Goal: Information Seeking & Learning: Learn about a topic

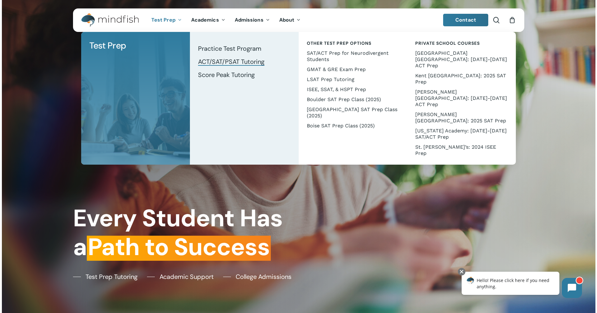
click at [230, 62] on span "ACT/SAT/PSAT Tutoring" at bounding box center [231, 62] width 66 height 8
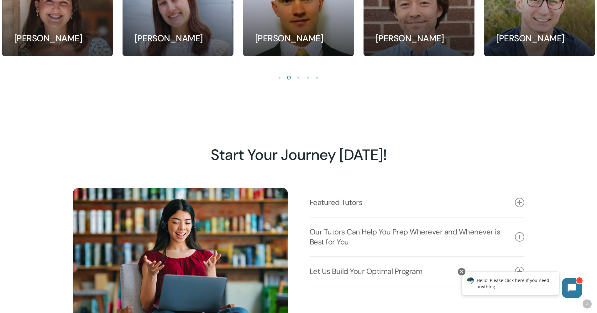
scroll to position [671, 0]
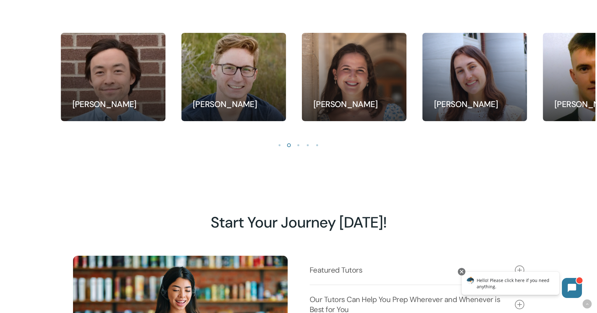
click at [229, 84] on div "Andrew Swackhamer Test Prep Tutor" at bounding box center [233, 77] width 105 height 88
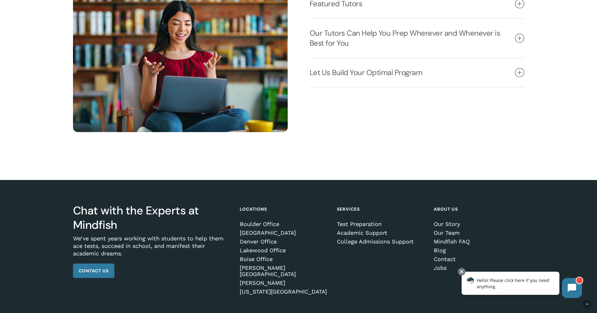
scroll to position [961, 0]
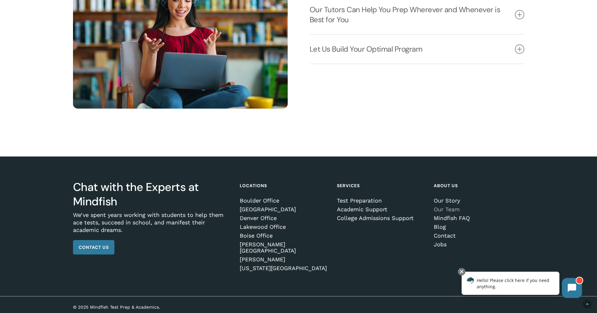
click at [454, 212] on link "Our Team" at bounding box center [477, 209] width 88 height 6
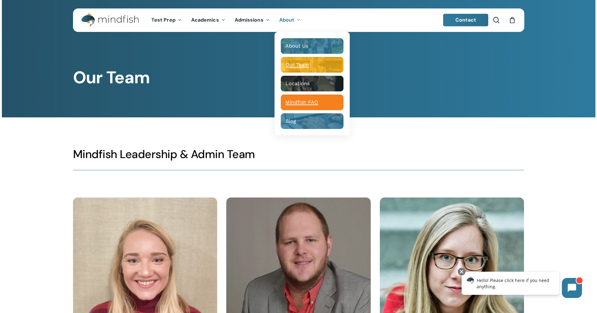
click at [312, 102] on span "Mindfish FAQ" at bounding box center [301, 102] width 33 height 6
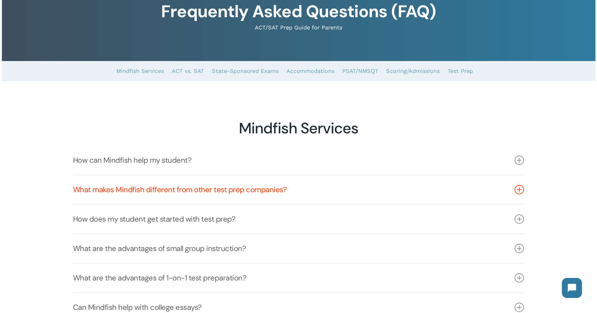
scroll to position [89, 0]
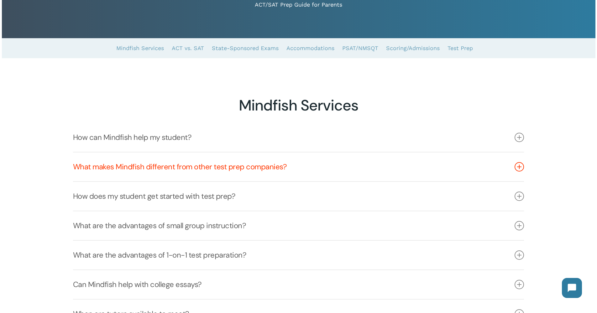
click at [520, 169] on icon at bounding box center [518, 166] width 9 height 9
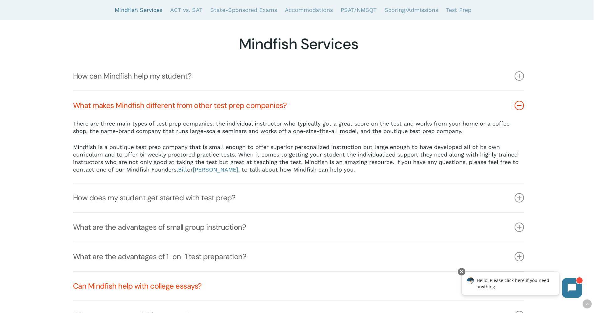
scroll to position [205, 0]
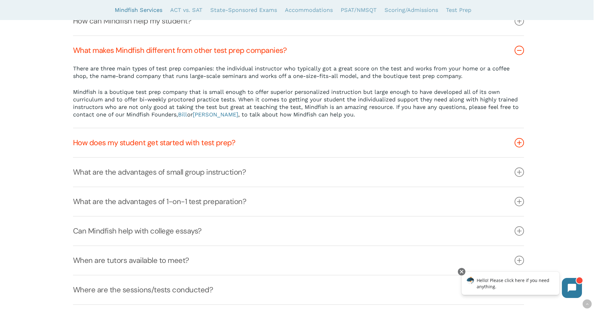
click at [207, 145] on link "How does my student get started with test prep?" at bounding box center [298, 142] width 451 height 29
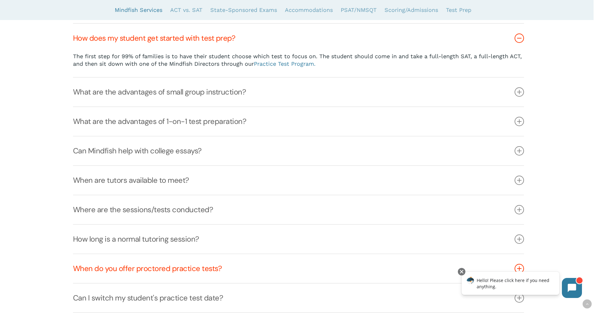
scroll to position [254, 0]
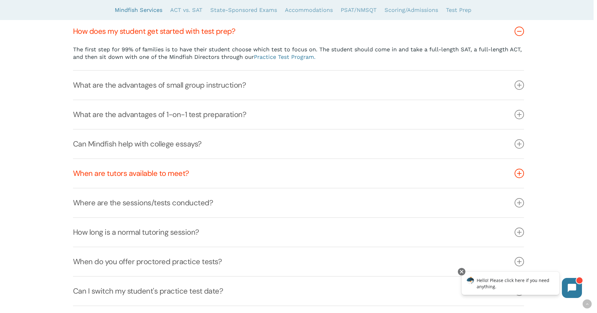
click at [175, 174] on link "When are tutors available to meet?" at bounding box center [298, 173] width 451 height 29
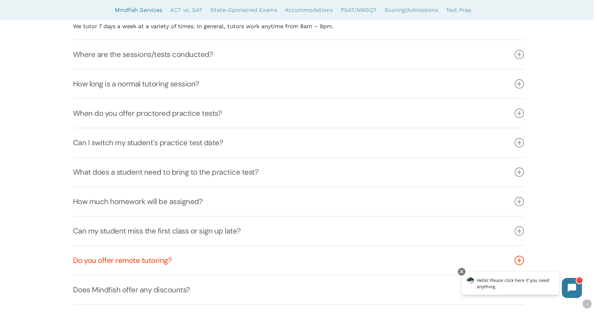
scroll to position [427, 0]
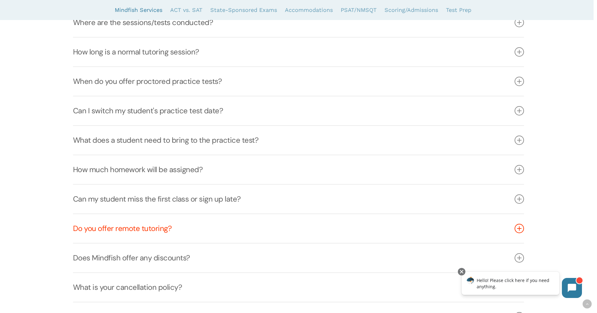
click at [130, 235] on link "Do you offer remote tutoring?" at bounding box center [298, 228] width 451 height 29
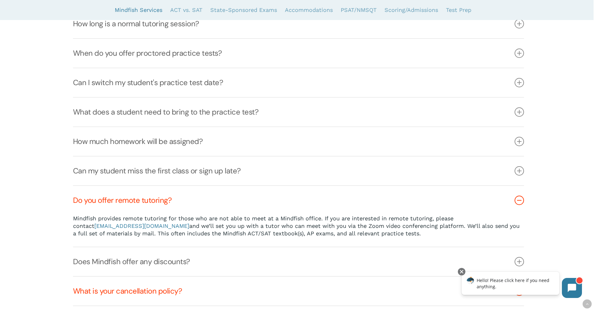
scroll to position [464, 0]
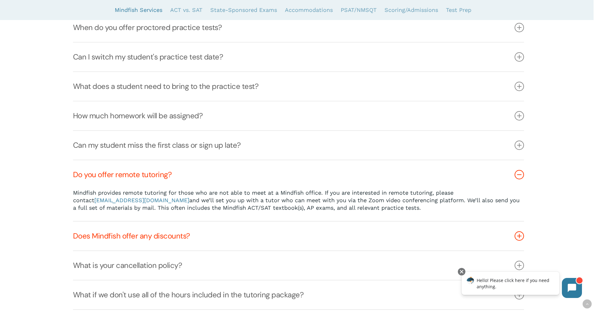
click at [162, 235] on link "Does Mindfish offer any discounts?" at bounding box center [298, 236] width 451 height 29
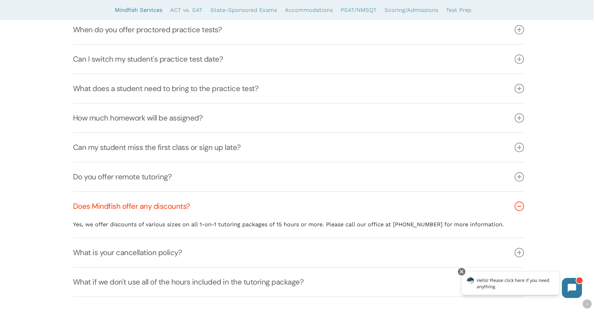
scroll to position [406, 0]
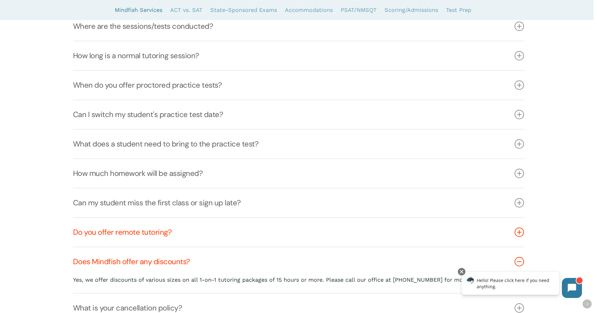
click at [163, 232] on link "Do you offer remote tutoring?" at bounding box center [298, 232] width 451 height 29
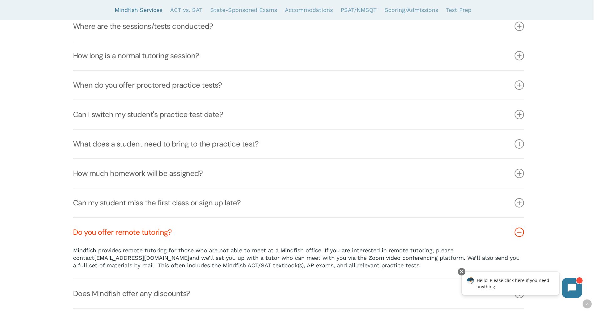
click at [121, 260] on link "admin@mindfish.com" at bounding box center [141, 258] width 95 height 7
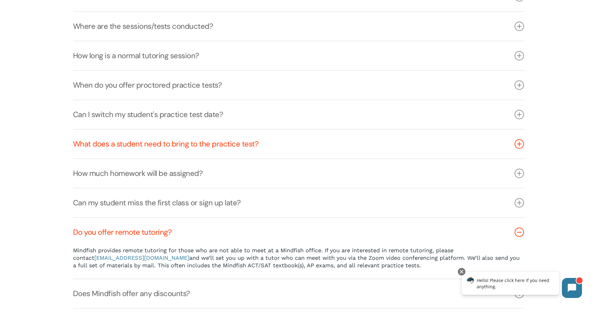
scroll to position [0, 0]
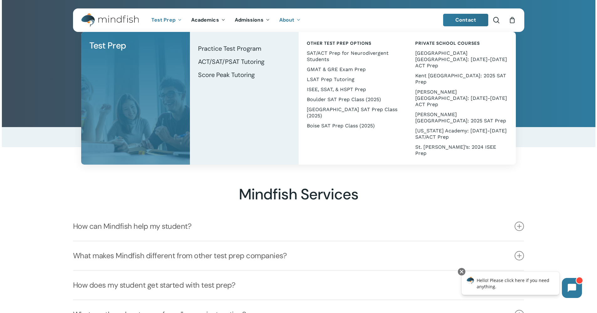
click at [170, 19] on span "Test Prep" at bounding box center [163, 20] width 24 height 7
